Goal: Information Seeking & Learning: Learn about a topic

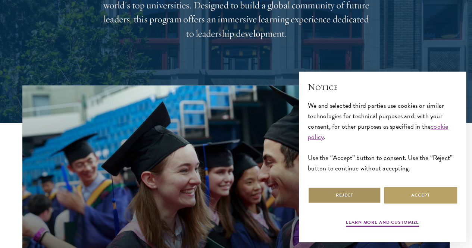
click at [357, 188] on button "Reject" at bounding box center [344, 195] width 73 height 17
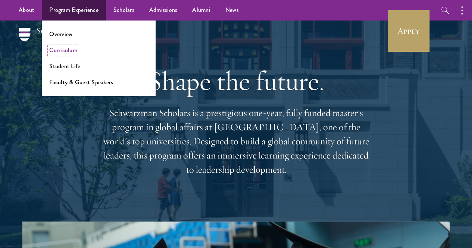
click at [72, 52] on link "Curriculum" at bounding box center [63, 50] width 28 height 9
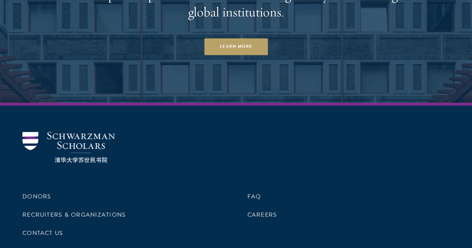
scroll to position [4565, 0]
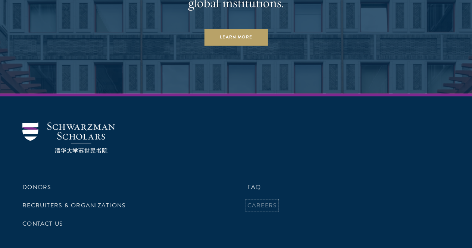
click at [252, 201] on link "Careers" at bounding box center [262, 205] width 30 height 9
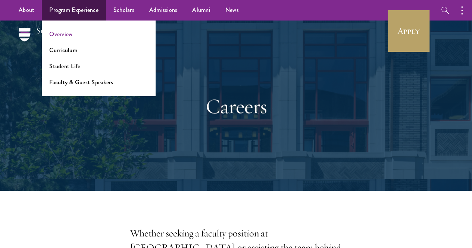
click at [72, 30] on li "Overview" at bounding box center [98, 34] width 99 height 9
click at [59, 32] on link "Overview" at bounding box center [60, 34] width 23 height 9
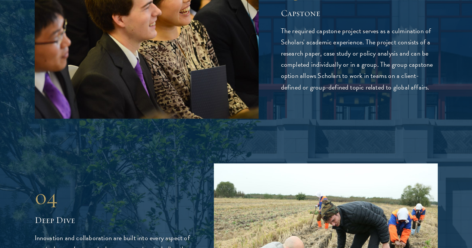
scroll to position [1615, 0]
